Goal: Transaction & Acquisition: Purchase product/service

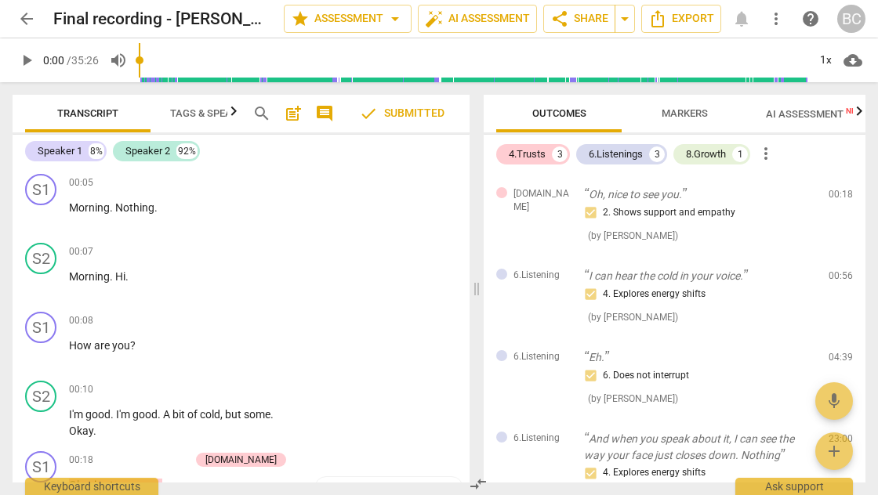
scroll to position [303, 0]
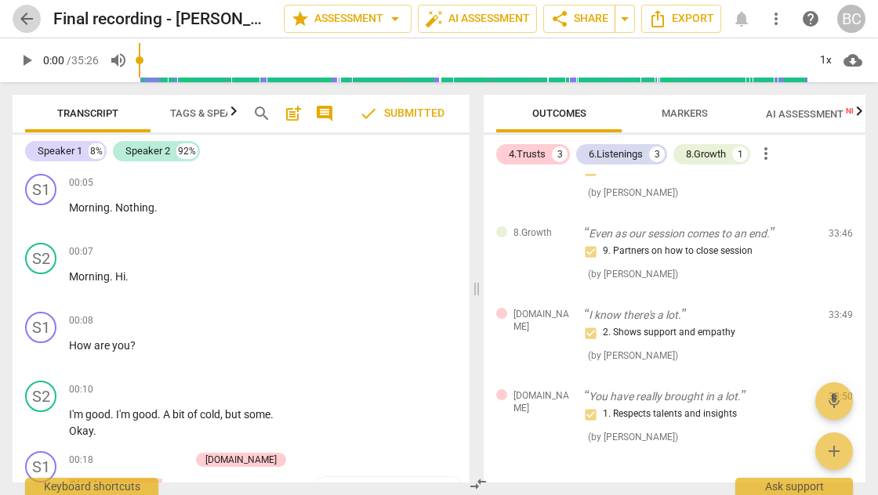
click at [25, 24] on span "arrow_back" at bounding box center [26, 18] width 19 height 19
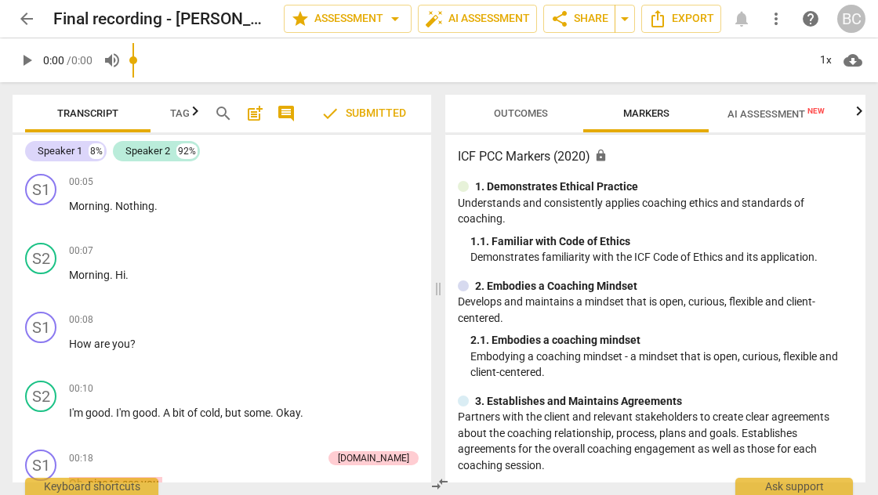
click at [27, 19] on span "arrow_back" at bounding box center [26, 18] width 19 height 19
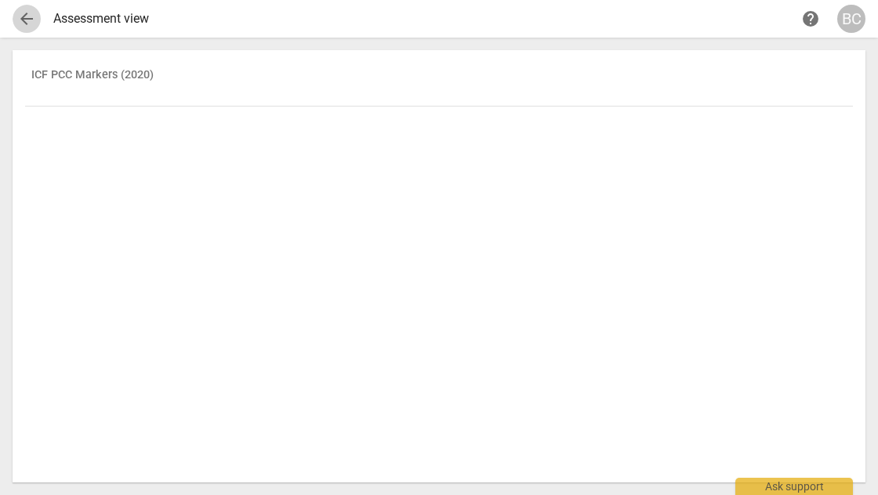
click at [28, 21] on span "arrow_back" at bounding box center [26, 18] width 19 height 19
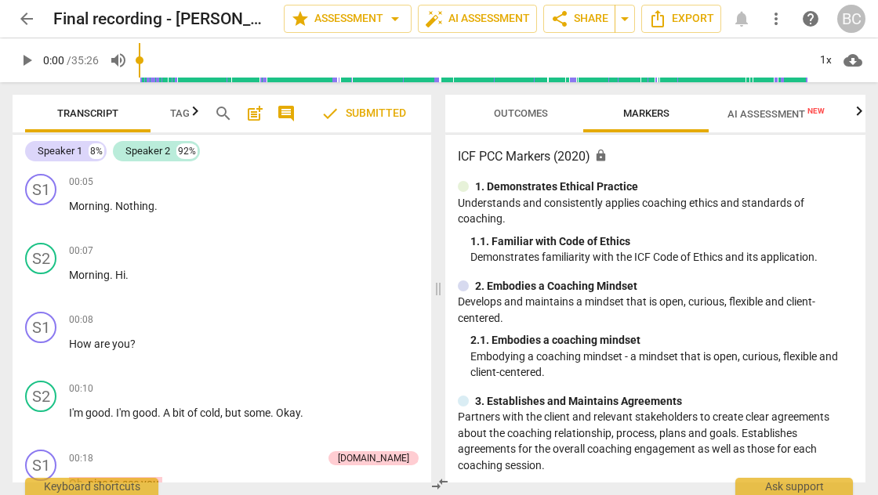
click at [786, 114] on span "AI Assessment New" at bounding box center [775, 114] width 97 height 12
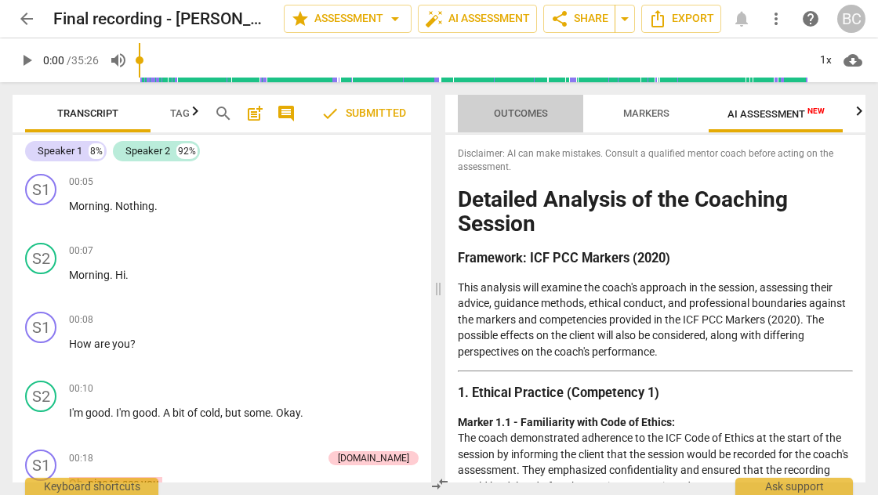
click at [535, 114] on span "Outcomes" at bounding box center [521, 113] width 54 height 12
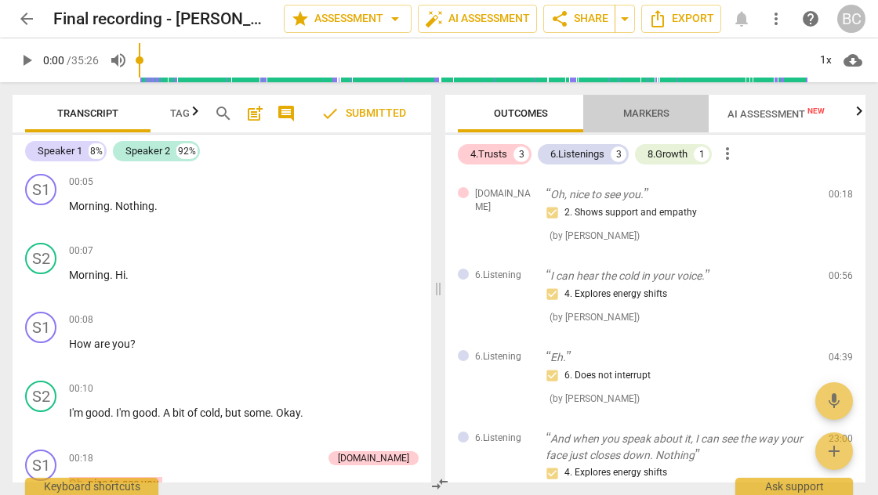
click at [651, 114] on span "Markers" at bounding box center [646, 113] width 46 height 12
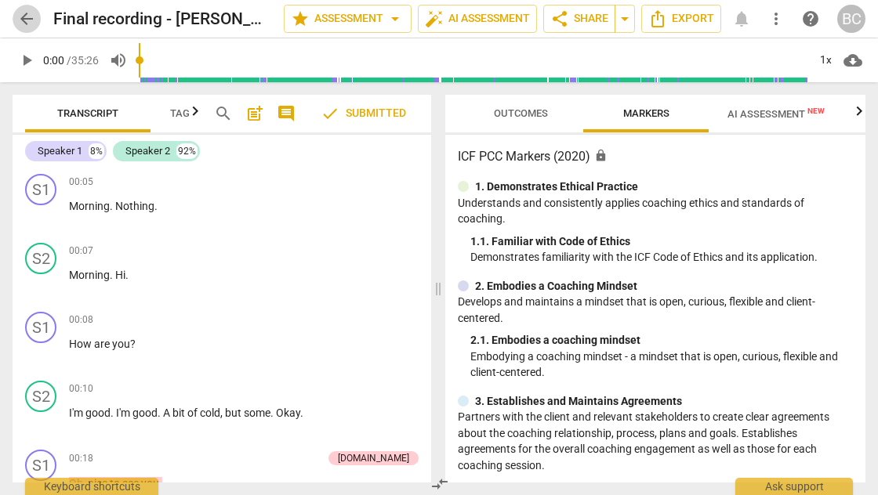
click at [29, 19] on span "arrow_back" at bounding box center [26, 18] width 19 height 19
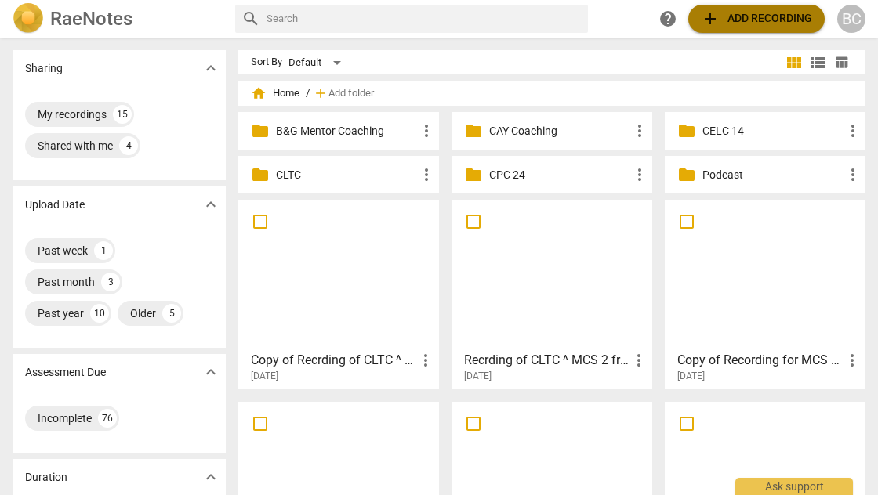
click at [747, 24] on span "add Add recording" at bounding box center [756, 18] width 111 height 19
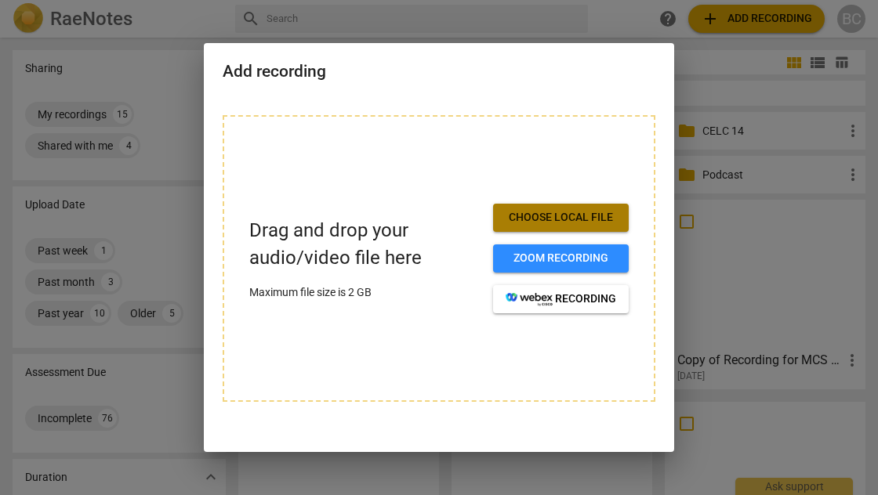
click at [553, 220] on span "Choose local file" at bounding box center [561, 218] width 111 height 16
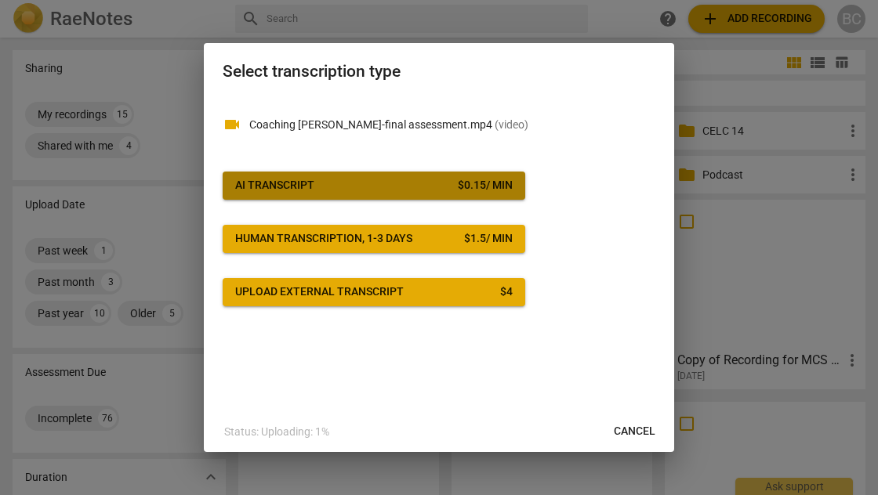
click at [406, 192] on span "AI Transcript $ 0.15 / min" at bounding box center [374, 186] width 278 height 16
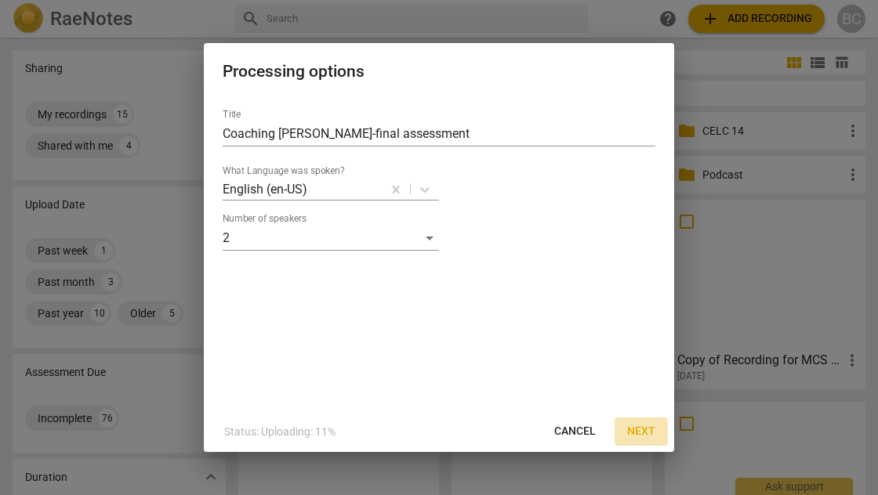
click at [640, 428] on span "Next" at bounding box center [641, 432] width 28 height 16
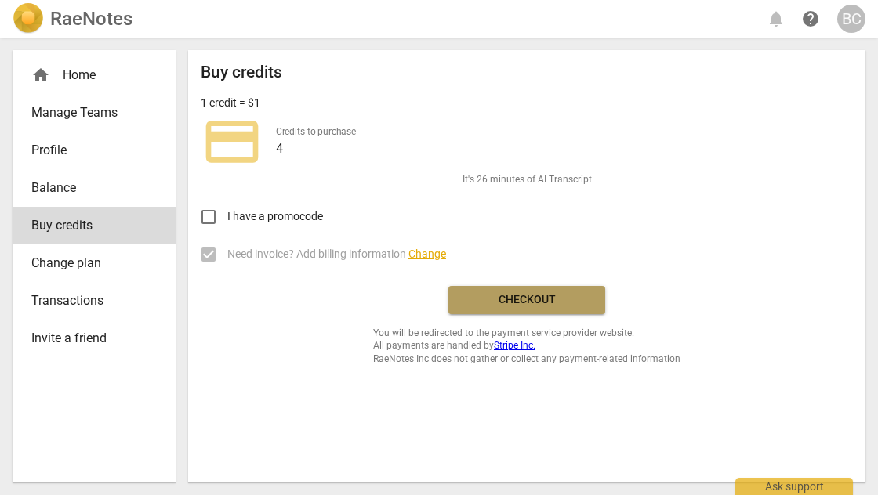
click at [533, 299] on span "Checkout" at bounding box center [527, 300] width 132 height 16
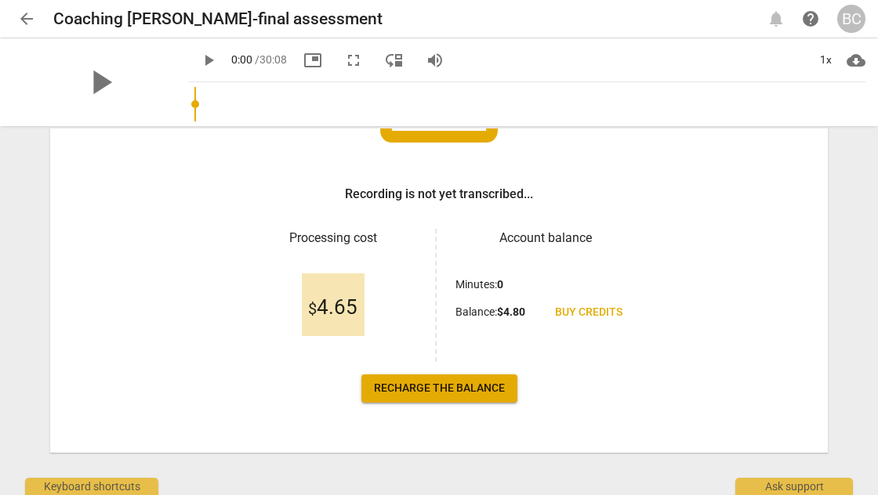
scroll to position [212, 0]
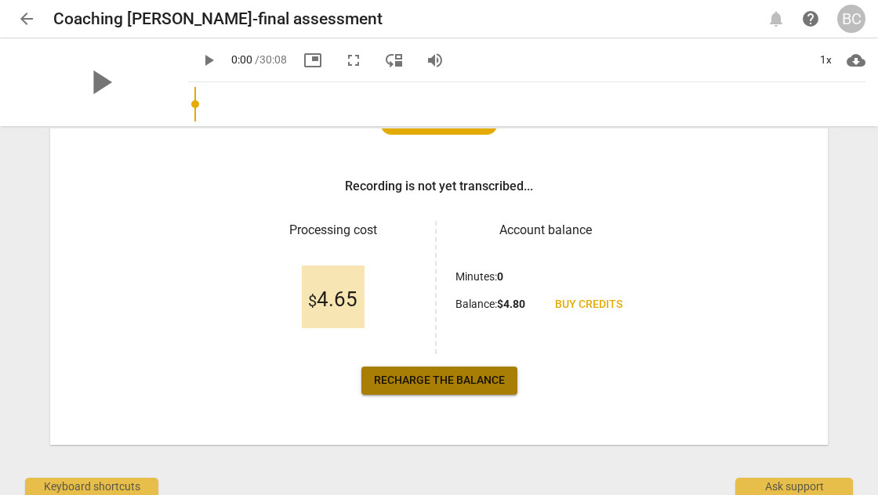
click at [473, 379] on span "Recharge the balance" at bounding box center [439, 381] width 131 height 16
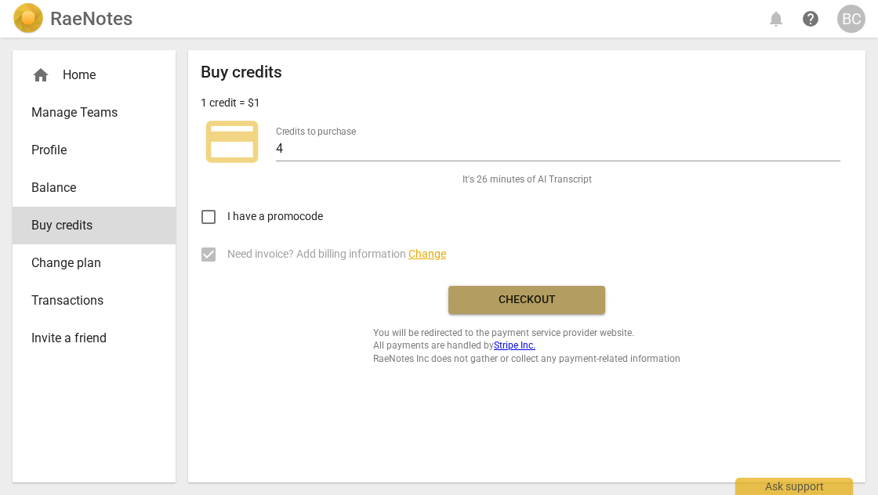
click at [552, 299] on span "Checkout" at bounding box center [527, 300] width 132 height 16
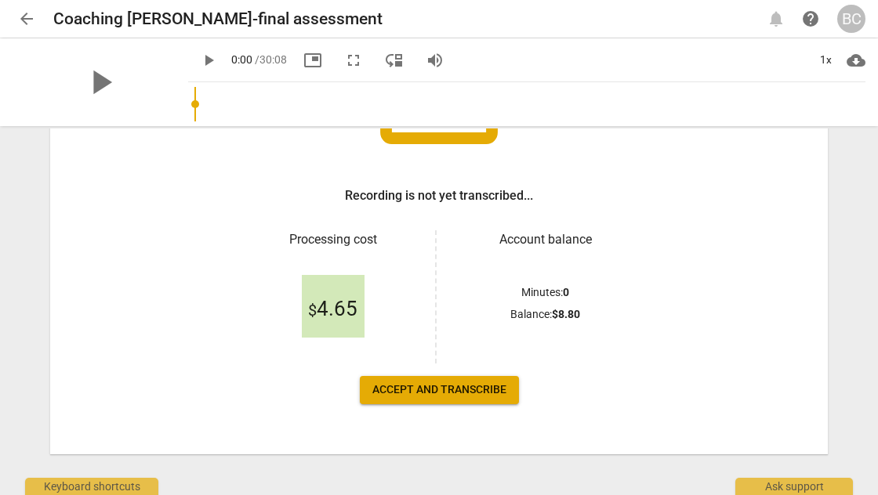
scroll to position [212, 0]
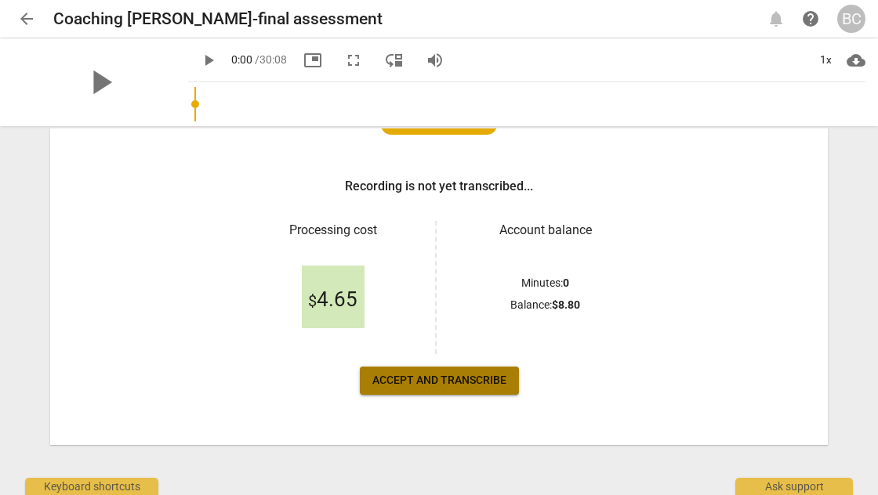
click at [473, 376] on span "Accept and transcribe" at bounding box center [439, 381] width 134 height 16
